Goal: Task Accomplishment & Management: Complete application form

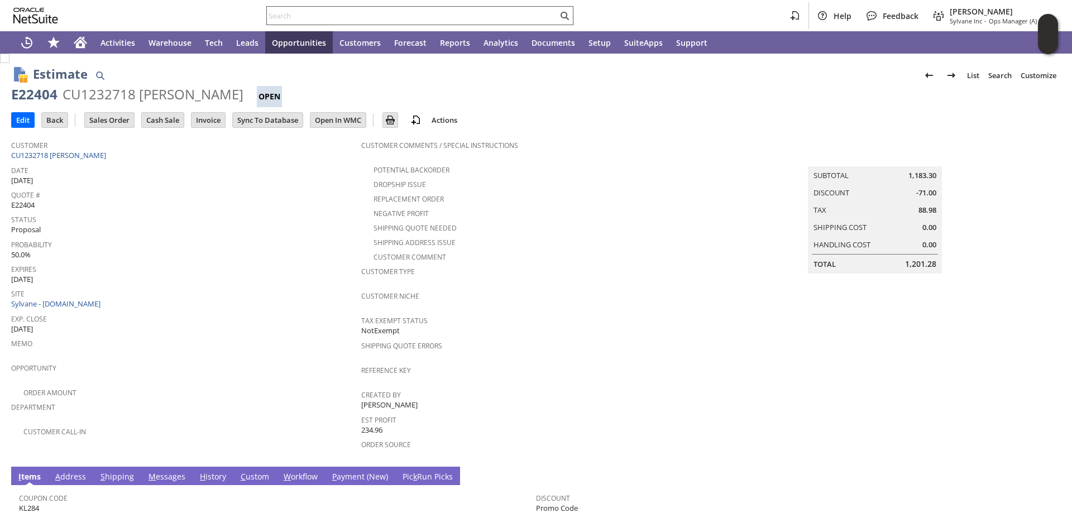
scroll to position [279, 0]
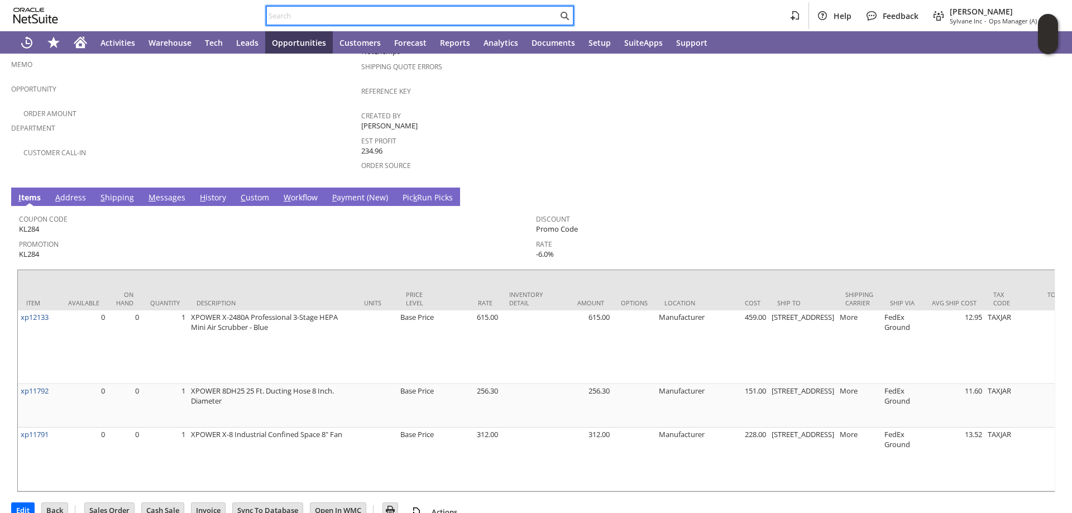
click at [298, 17] on input "text" at bounding box center [412, 15] width 291 height 13
paste input "S1350195"
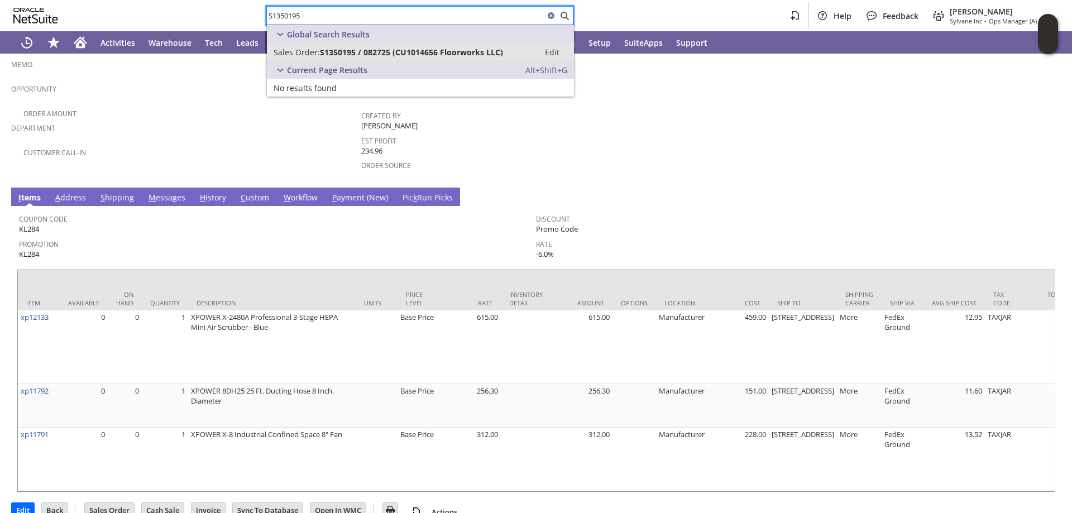
type input "S1350195"
click at [346, 52] on span "S1350195 / 082725 (CU1014656 Floorworks LLC)" at bounding box center [411, 52] width 183 height 11
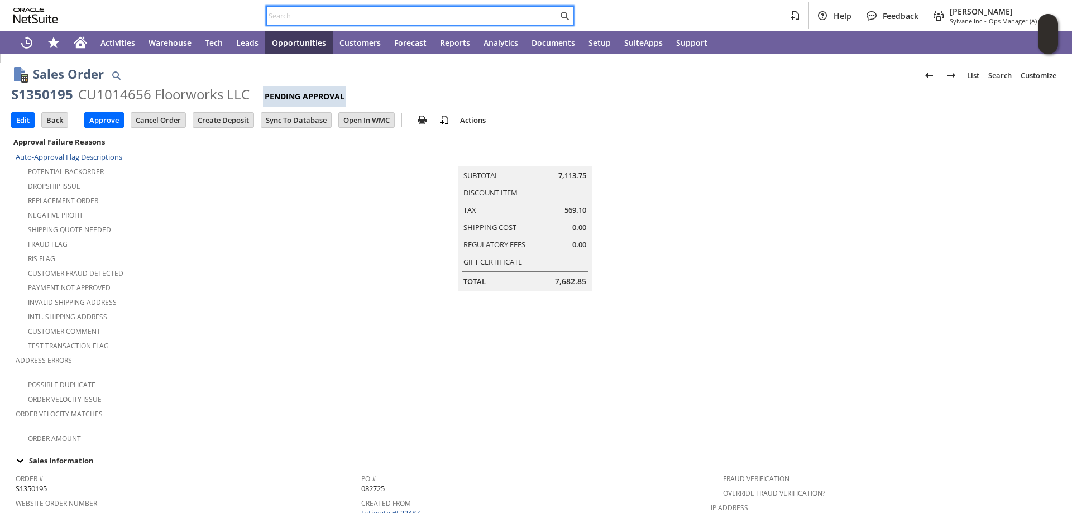
click at [300, 16] on input "text" at bounding box center [412, 15] width 291 height 13
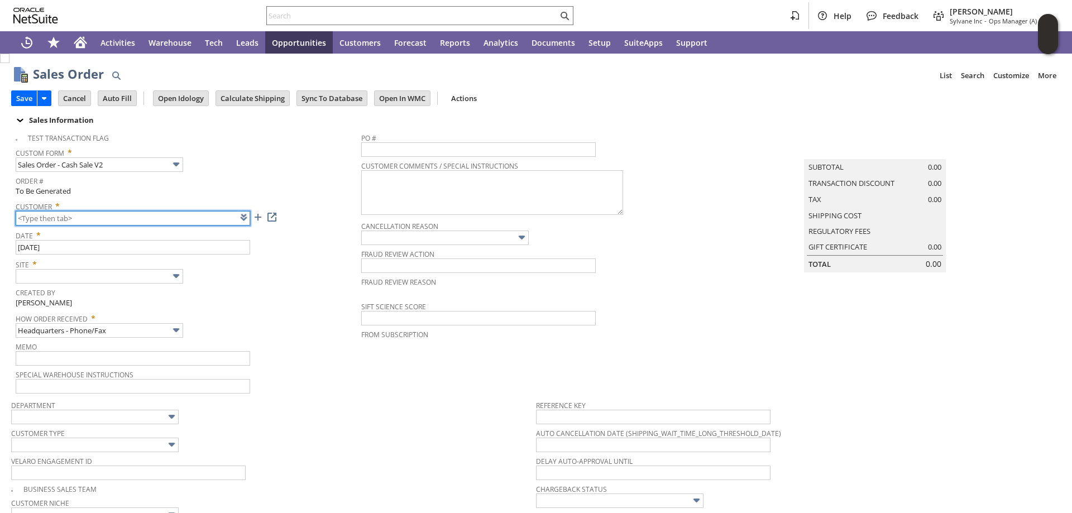
click at [145, 221] on input "text" at bounding box center [133, 218] width 234 height 15
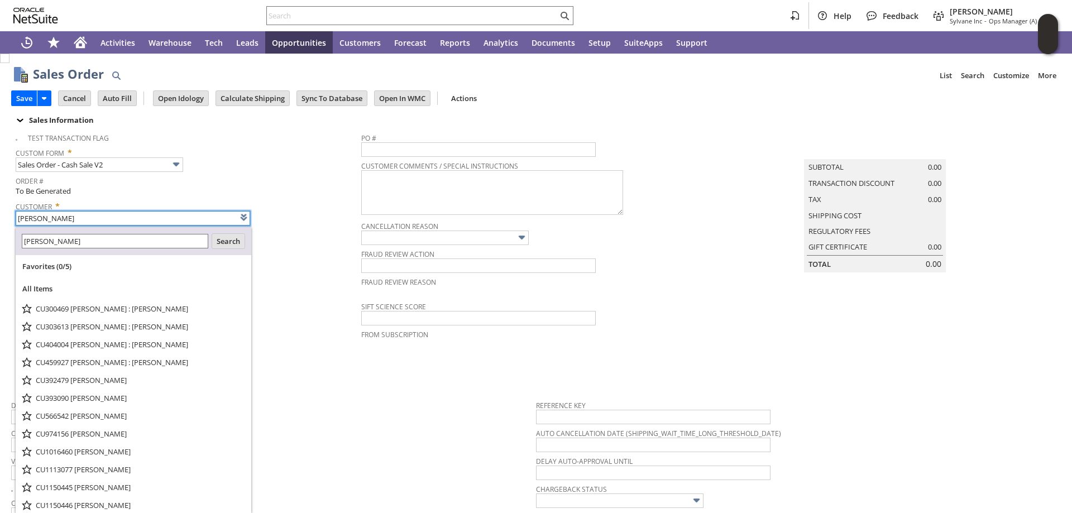
drag, startPoint x: 42, startPoint y: 218, endPoint x: -47, endPoint y: 210, distance: 90.2
click at [0, 210] on html "Help Feedback Angela Gruchala Sylvane Inc - Ops Manager (A) (F2L) Activities Wa…" at bounding box center [536, 256] width 1072 height 513
click at [78, 239] on input "angela gruchala" at bounding box center [114, 240] width 185 height 13
click at [77, 241] on input "angela gruchala" at bounding box center [114, 240] width 185 height 13
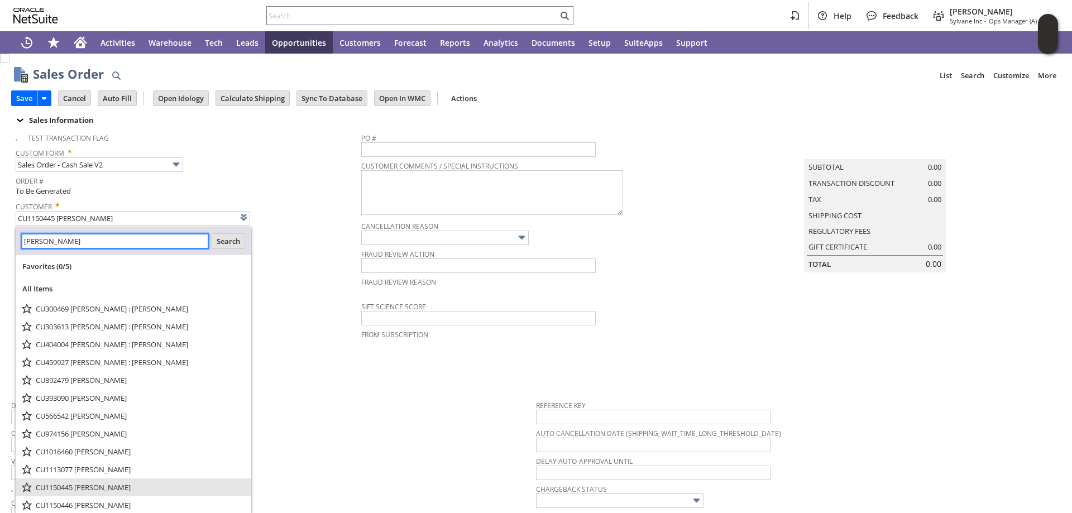
click at [93, 491] on ul "Favorites (0/5) All Items CU300469 Angela K Gruchala : Angela Gruchala CU303613…" at bounding box center [134, 393] width 236 height 277
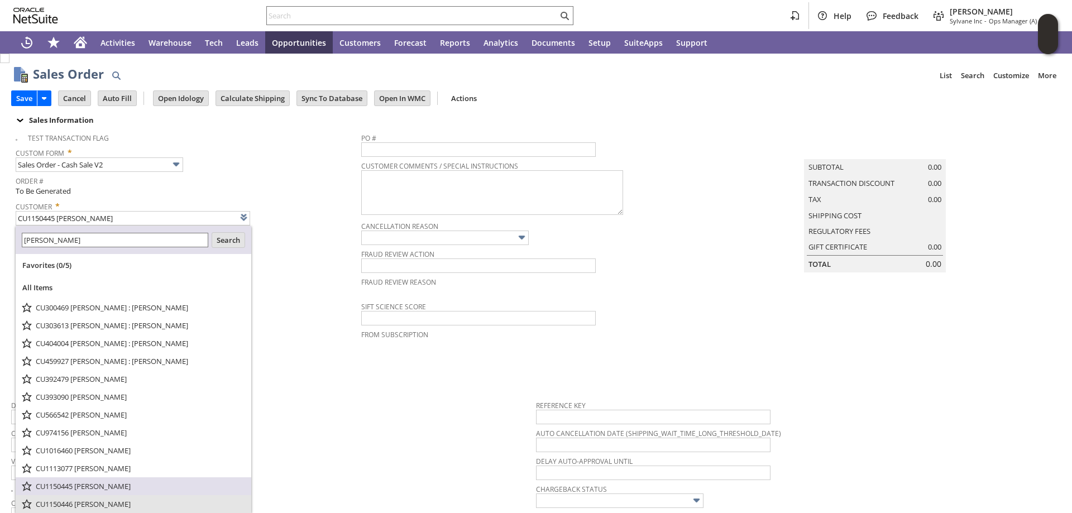
scroll to position [18, 0]
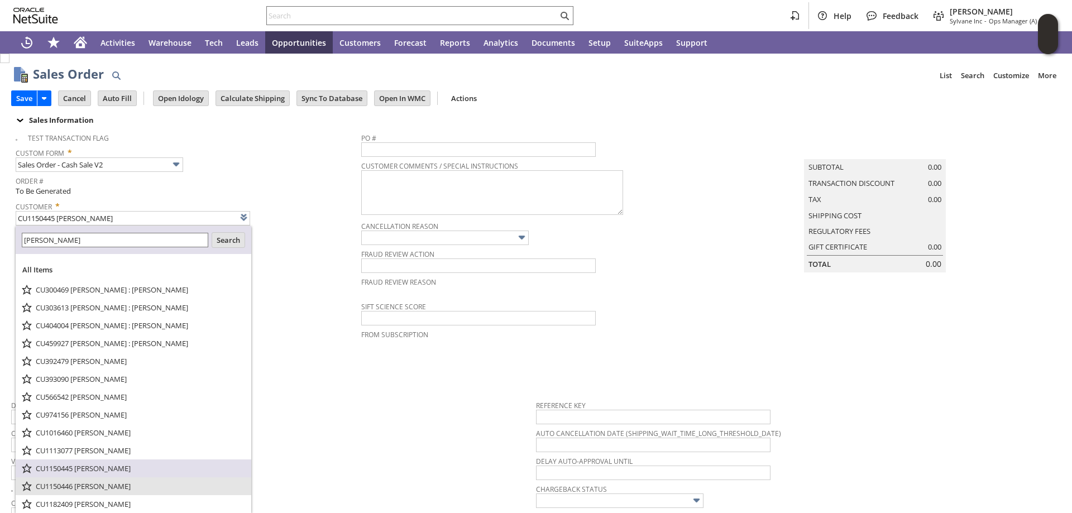
click at [90, 488] on span "CU1150446 Angela Gruchala" at bounding box center [83, 486] width 95 height 10
click at [80, 462] on link "Velaro Engagement ID" at bounding box center [51, 461] width 81 height 9
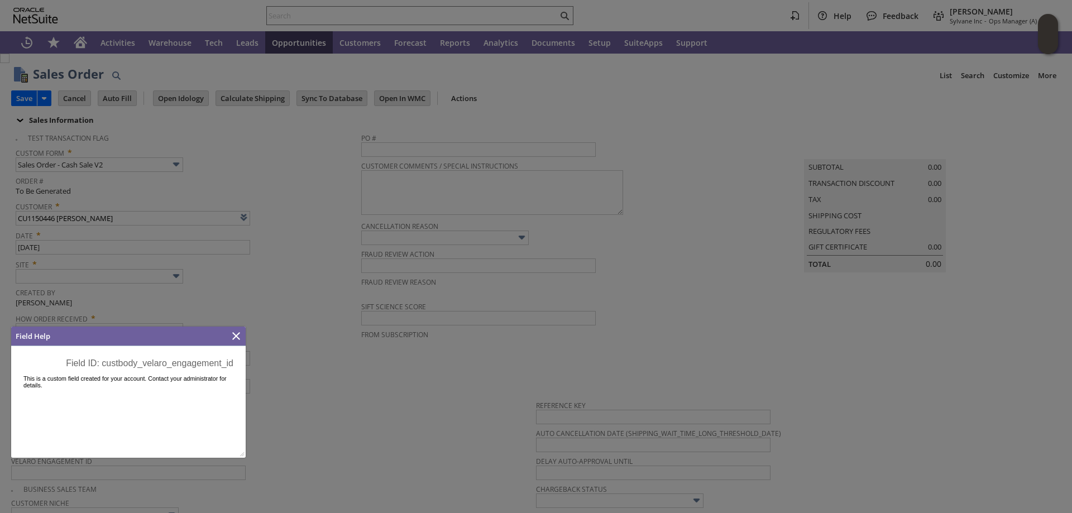
scroll to position [0, 0]
click at [234, 337] on icon "Close" at bounding box center [236, 336] width 8 height 8
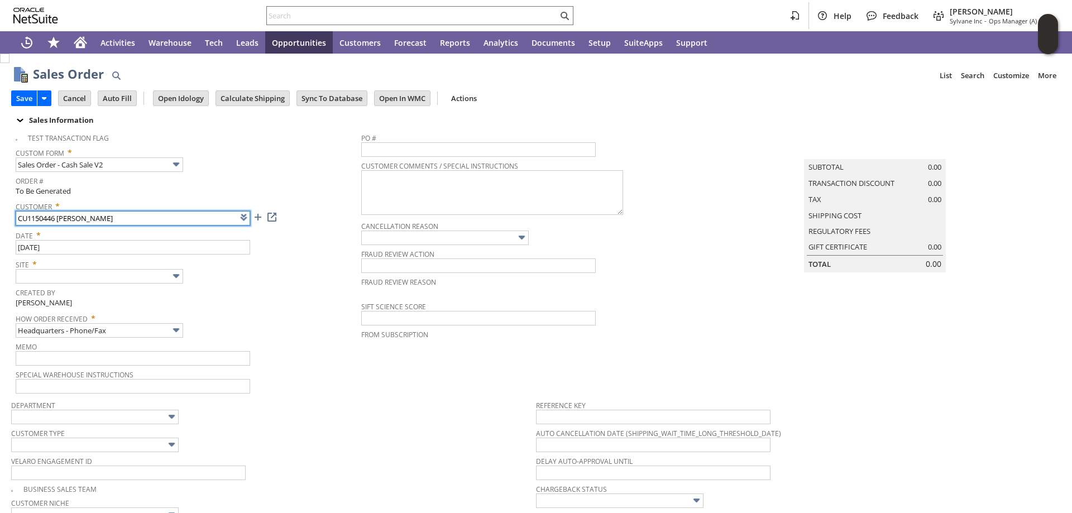
click at [56, 217] on input "CU1150446 Angela Gruchala" at bounding box center [133, 218] width 234 height 15
type input "CU1150445 Angela Gruchala"
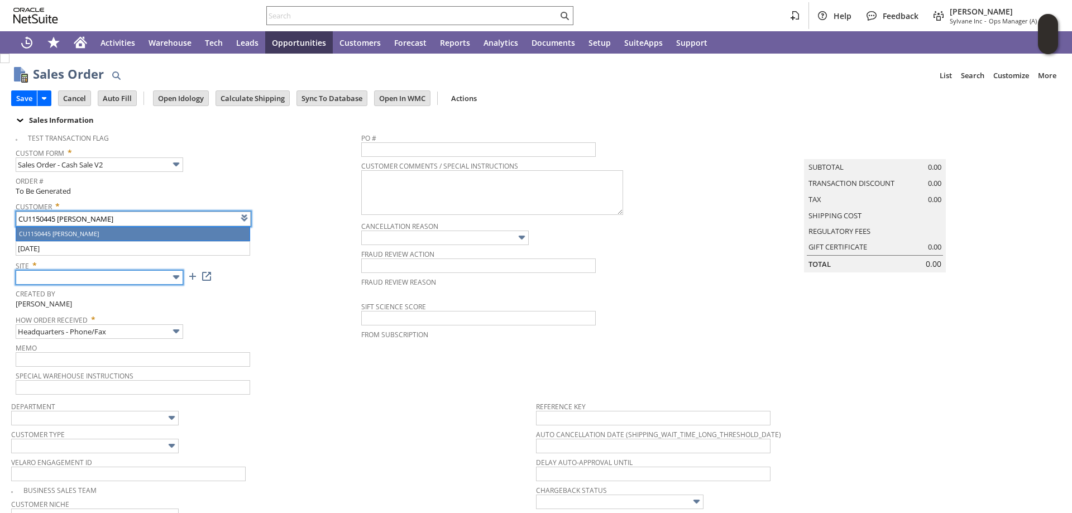
click at [153, 280] on input "text" at bounding box center [99, 277] width 167 height 15
click at [162, 279] on input "text" at bounding box center [99, 277] width 167 height 15
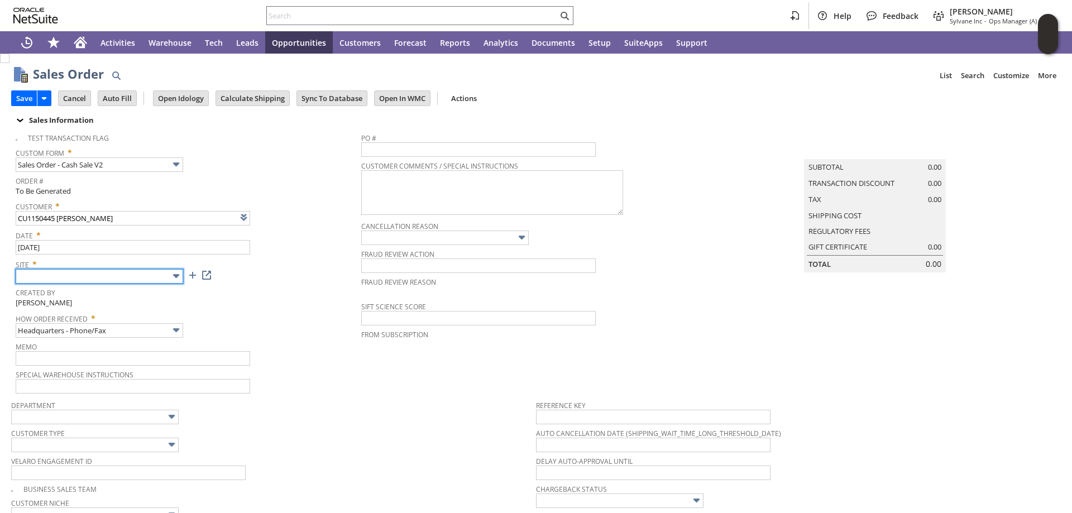
click at [174, 276] on img at bounding box center [176, 276] width 13 height 13
type input "Sylvane - [DOMAIN_NAME]"
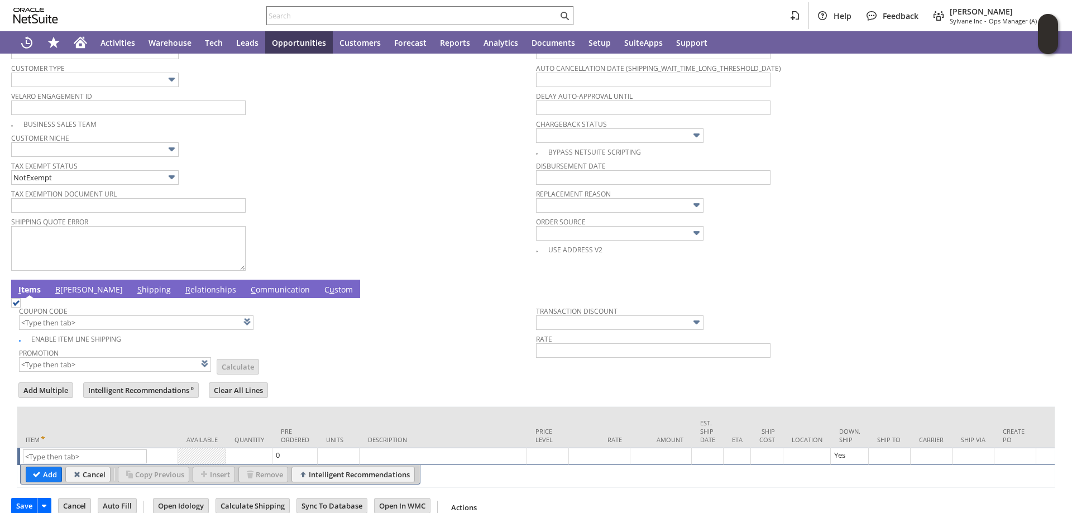
scroll to position [392, 0]
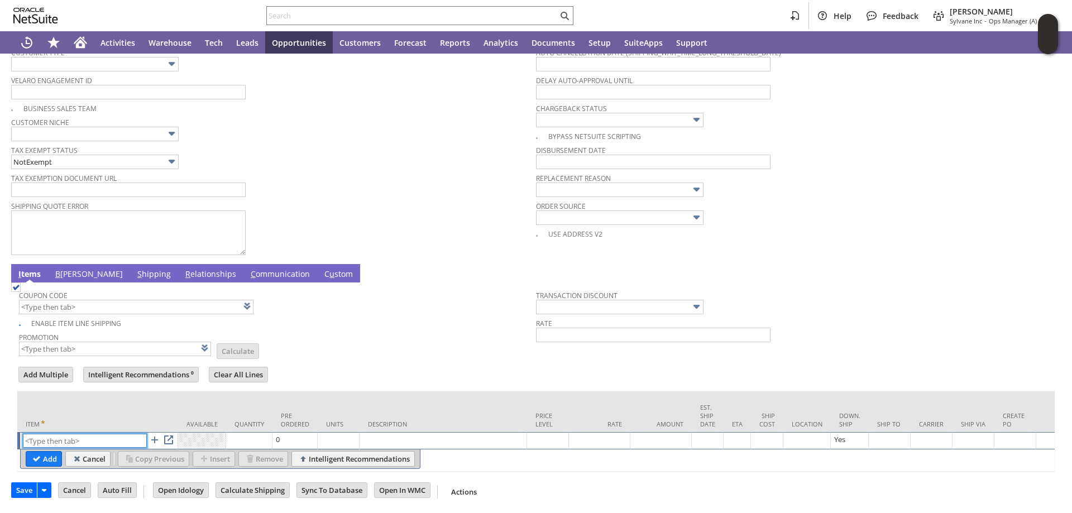
click at [99, 434] on input "text" at bounding box center [85, 441] width 124 height 14
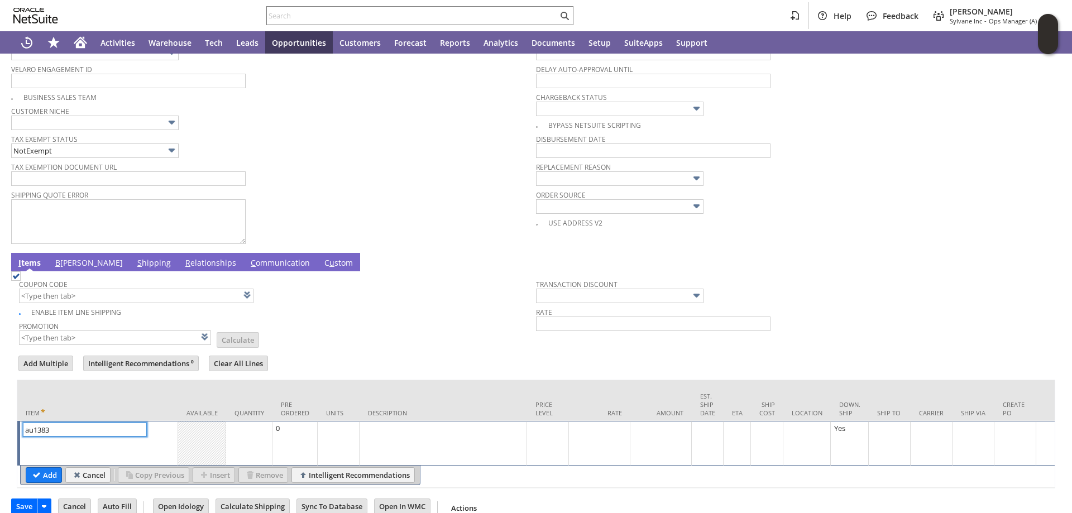
type input "au1383"
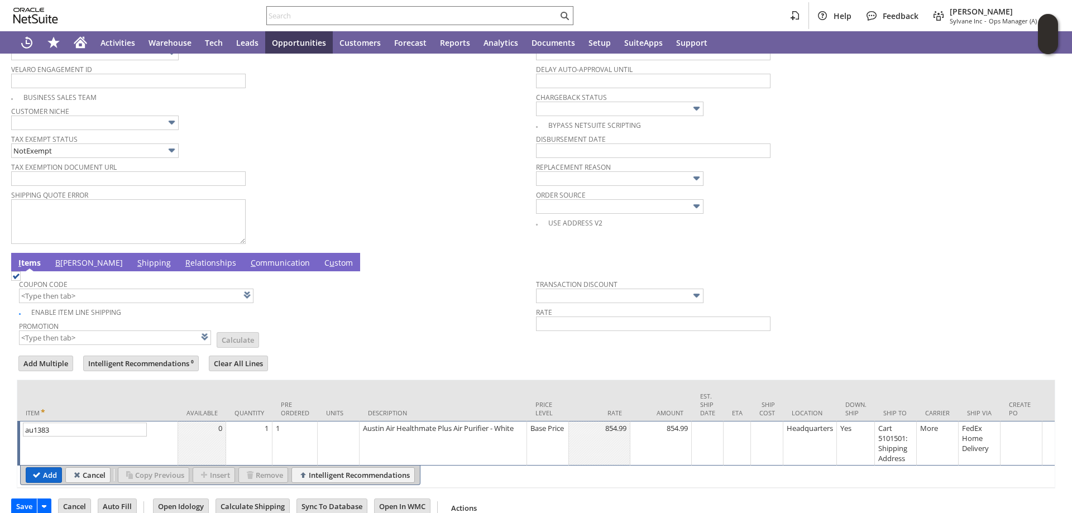
click at [48, 480] on input "Add" at bounding box center [43, 475] width 35 height 15
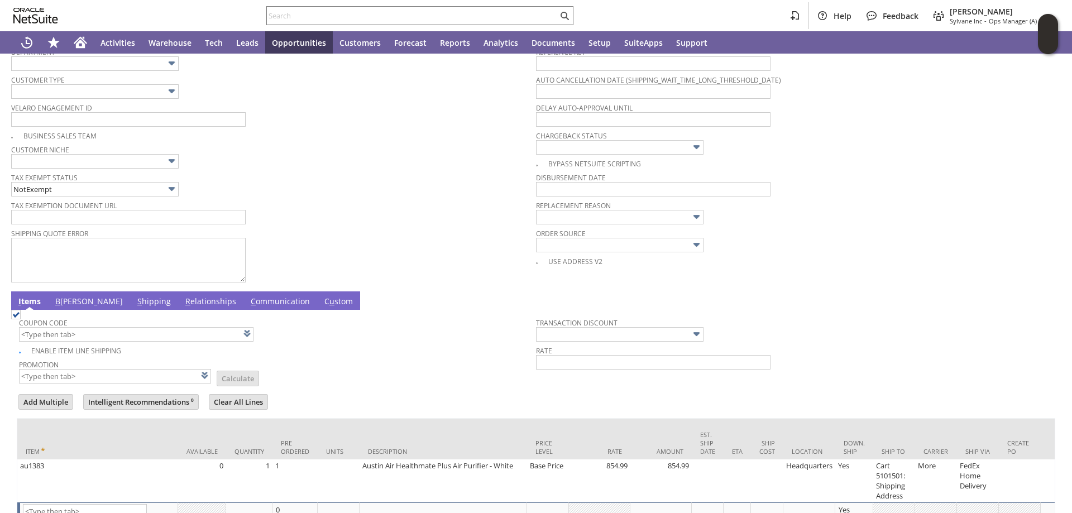
scroll to position [336, 0]
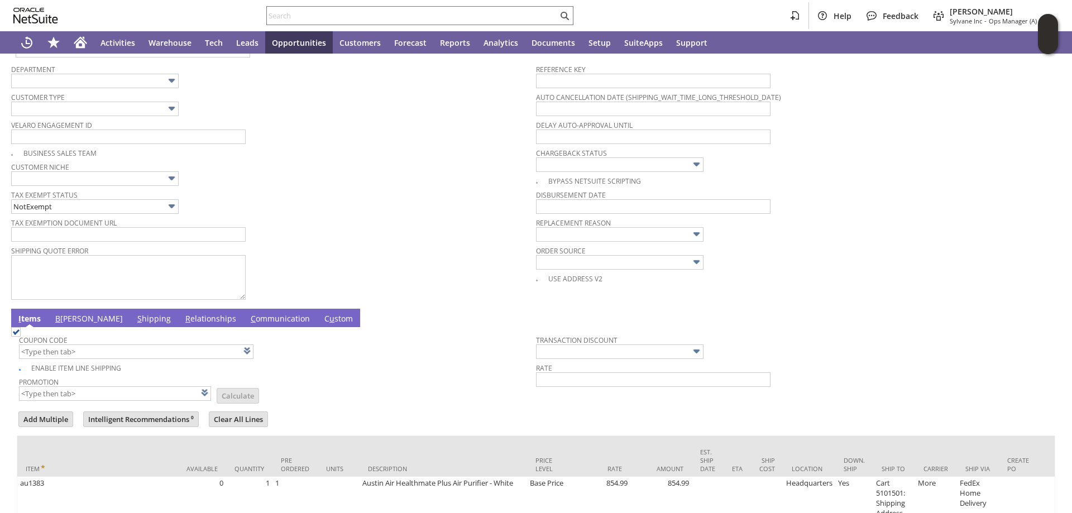
type input "Intelligent Recommendations¹⁰"
click at [59, 322] on span "B" at bounding box center [57, 318] width 5 height 11
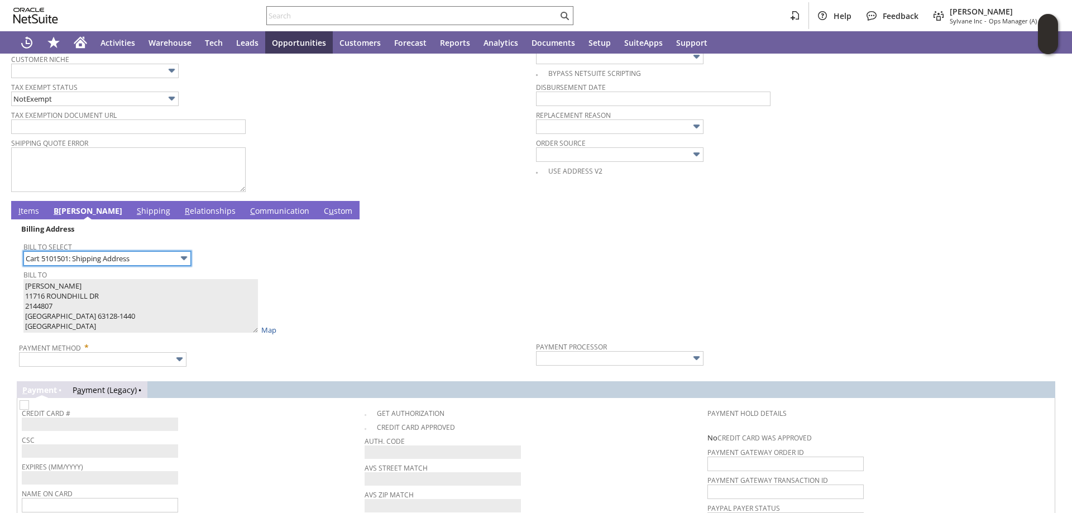
scroll to position [448, 0]
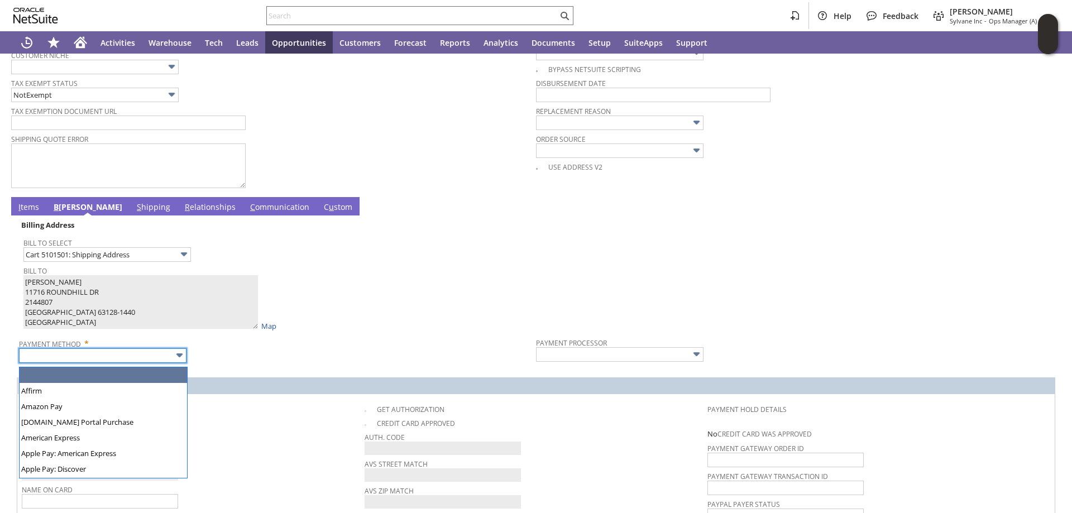
click at [151, 355] on input "text" at bounding box center [102, 355] width 167 height 15
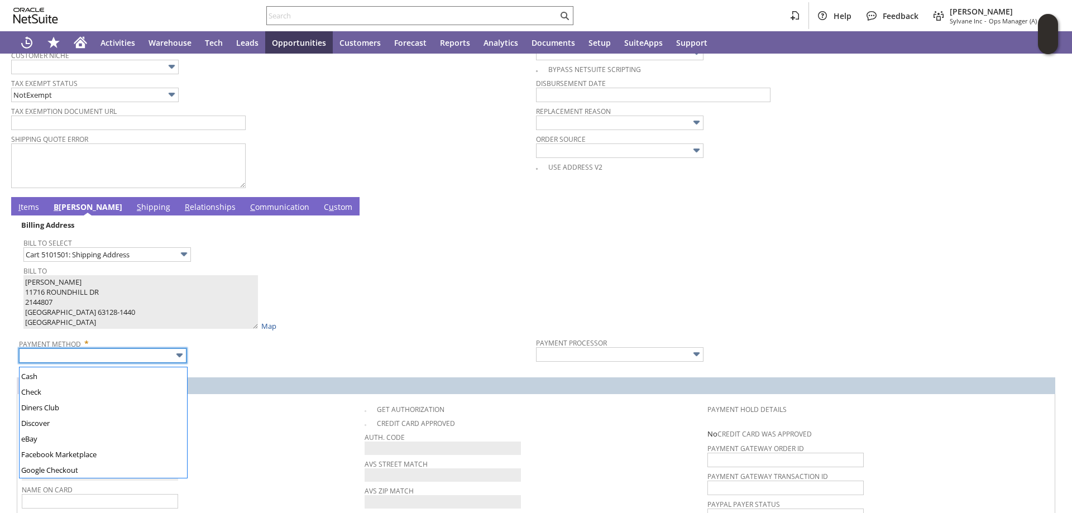
scroll to position [167, 0]
type input "Check"
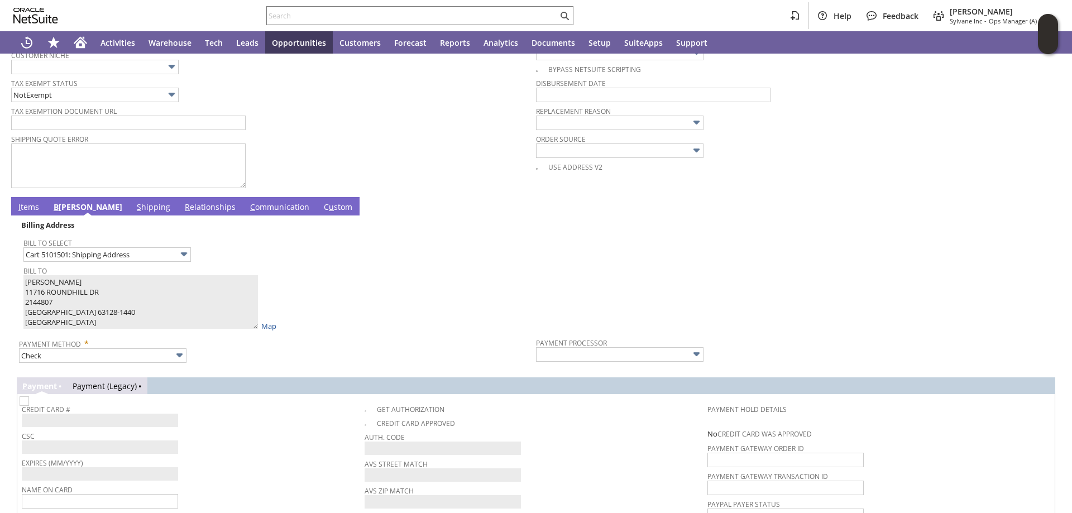
click at [342, 357] on div "Payment Method * Check" at bounding box center [274, 349] width 511 height 28
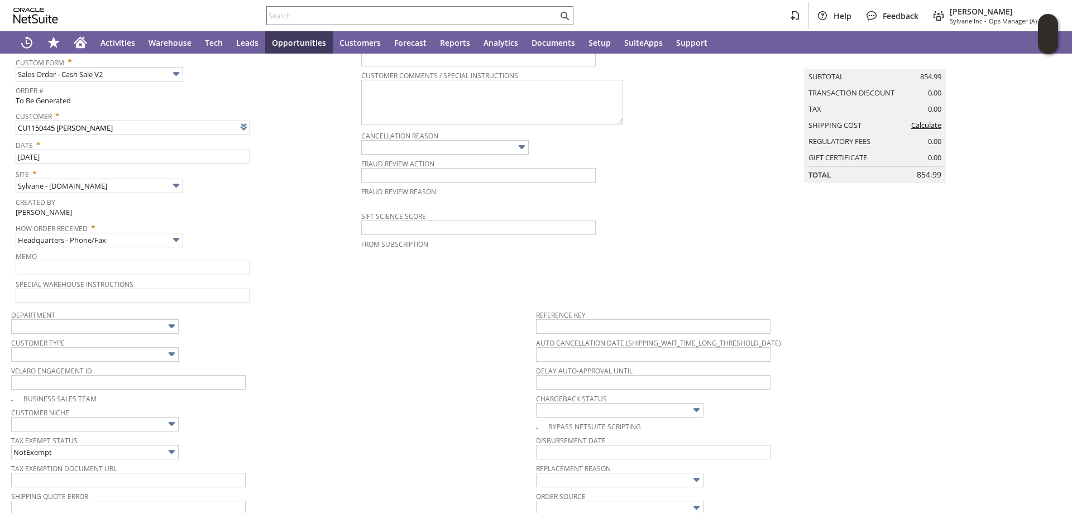
scroll to position [0, 0]
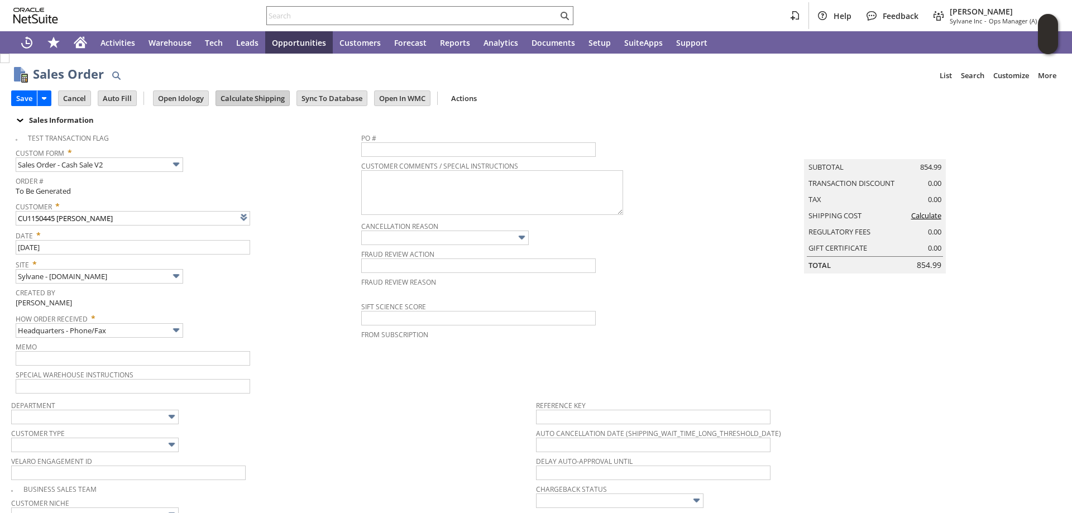
click at [246, 97] on input "Calculate Shipping" at bounding box center [252, 98] width 73 height 15
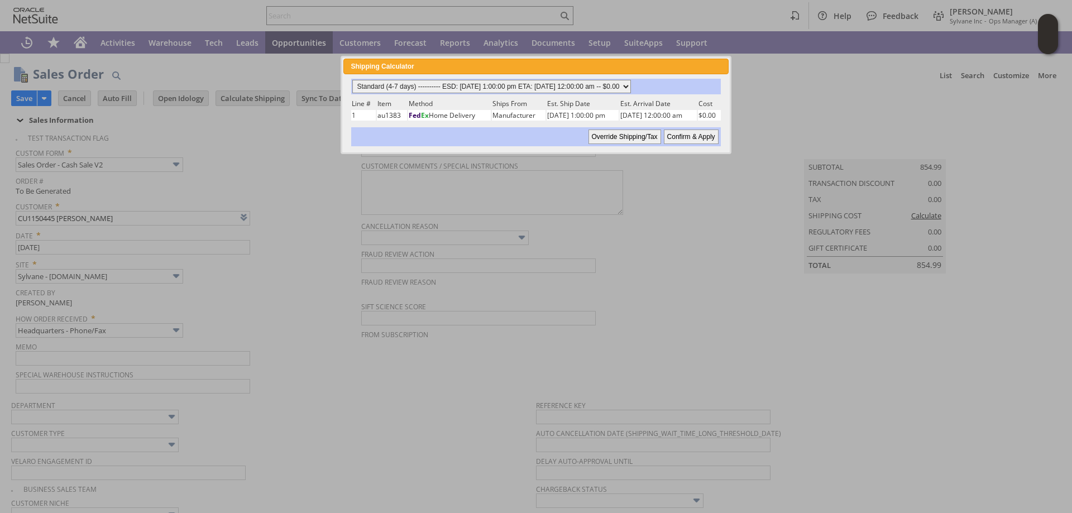
click at [625, 87] on select "Standard (4-7 days) ---------- ESD: 09/04/2025 1:00:00 pm ETA: 09/06/2025 12:00…" at bounding box center [491, 86] width 279 height 13
click at [620, 86] on select "Standard (4-7 days) ---------- ESD: 09/04/2025 1:00:00 pm ETA: 09/06/2025 12:00…" at bounding box center [491, 86] width 279 height 13
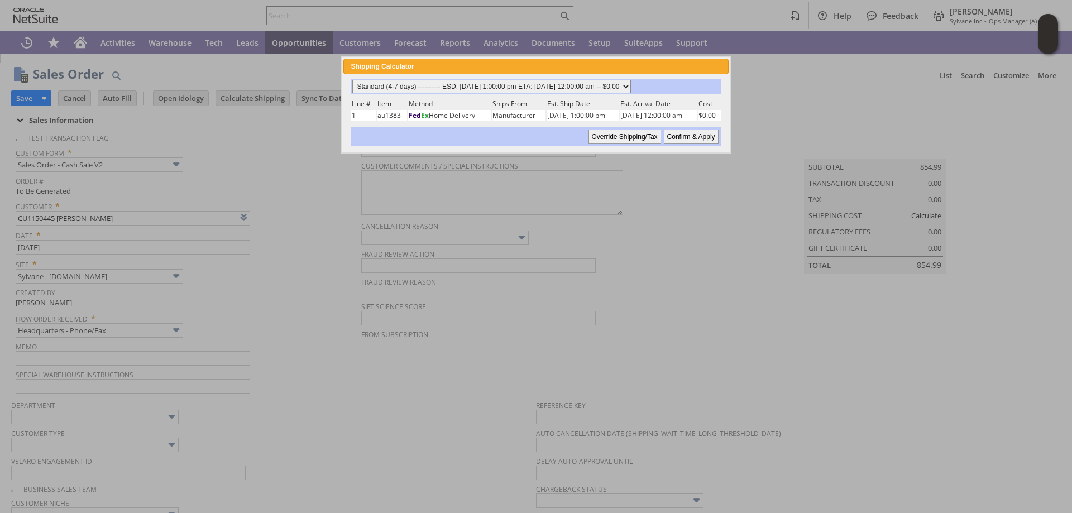
click at [620, 86] on select "Standard (4-7 days) ---------- ESD: 09/04/2025 1:00:00 pm ETA: 09/06/2025 12:00…" at bounding box center [491, 86] width 279 height 13
click at [770, 90] on div at bounding box center [536, 256] width 1072 height 513
click at [691, 135] on input "Confirm & Apply" at bounding box center [691, 137] width 55 height 15
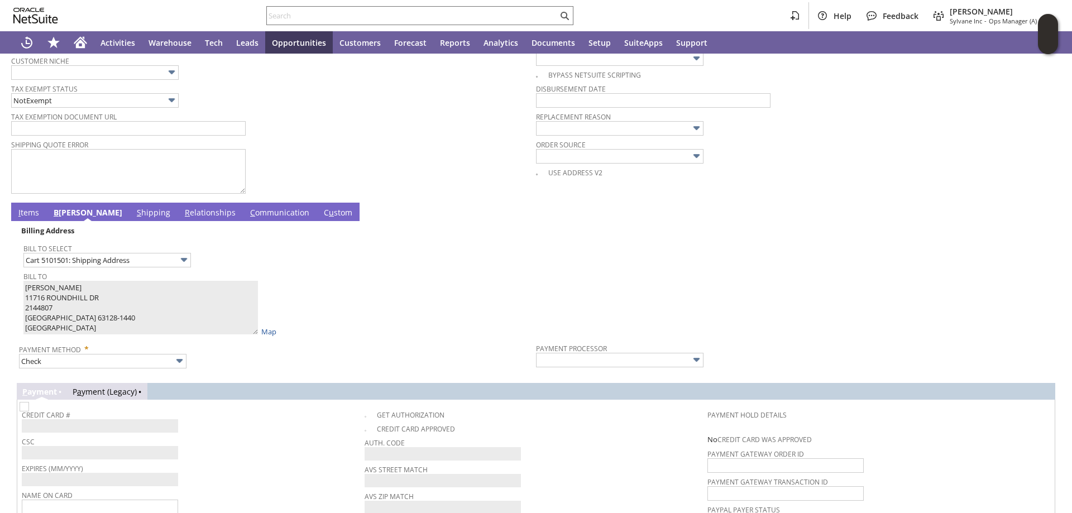
click at [30, 215] on link "I tems" at bounding box center [29, 213] width 26 height 12
